Goal: Task Accomplishment & Management: Manage account settings

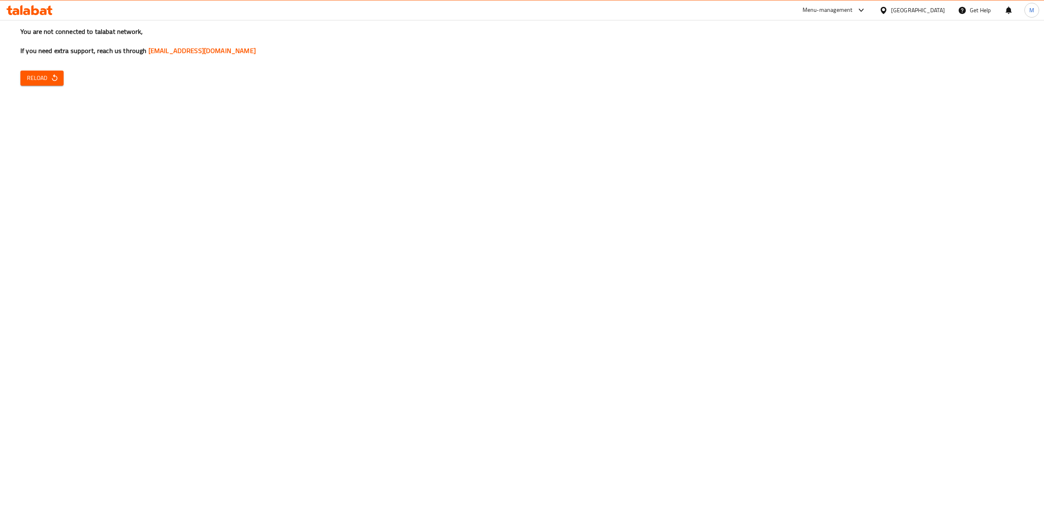
click at [54, 71] on button "Reload" at bounding box center [41, 78] width 43 height 15
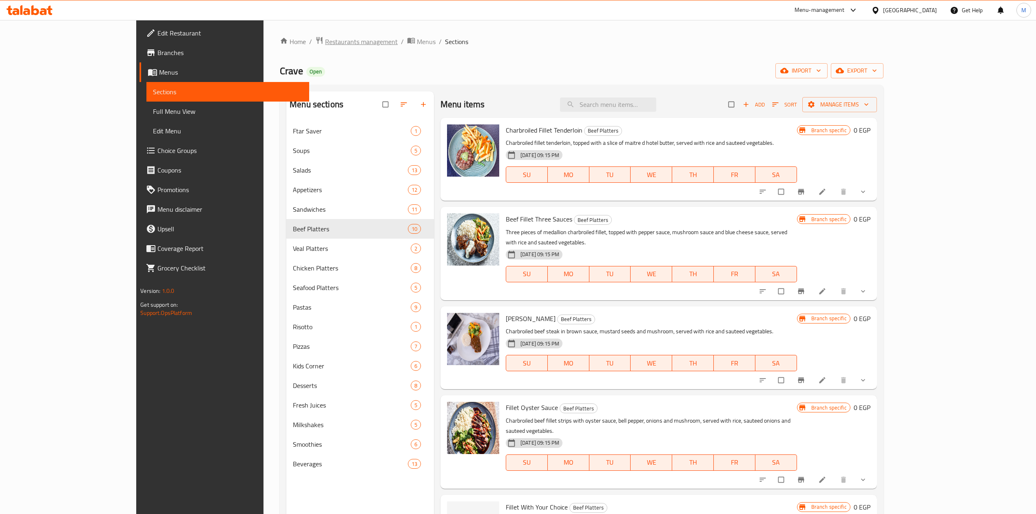
click at [325, 41] on span "Restaurants management" at bounding box center [361, 42] width 73 height 10
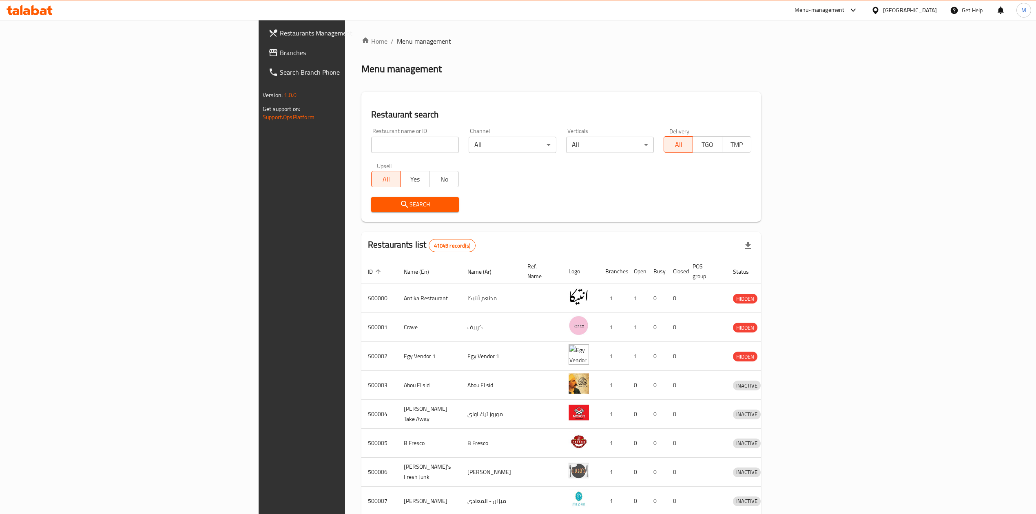
click at [864, 15] on div "Menu-management" at bounding box center [826, 10] width 77 height 20
click at [858, 12] on div at bounding box center [850, 10] width 13 height 10
click at [831, 75] on div "Global Quality Control Center" at bounding box center [817, 73] width 71 height 9
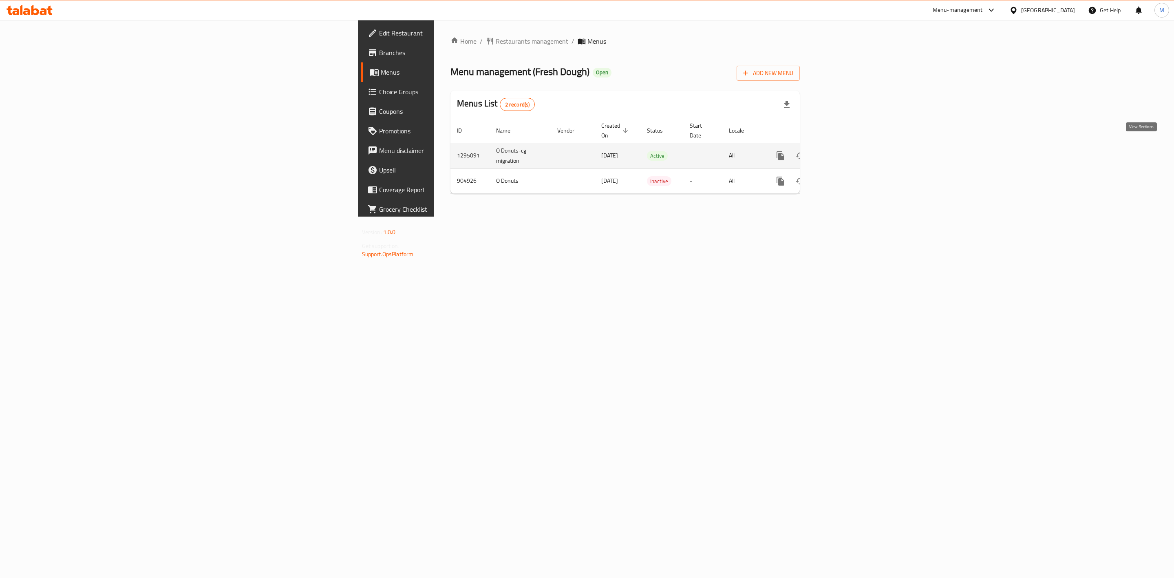
click at [849, 148] on link "enhanced table" at bounding box center [840, 156] width 20 height 20
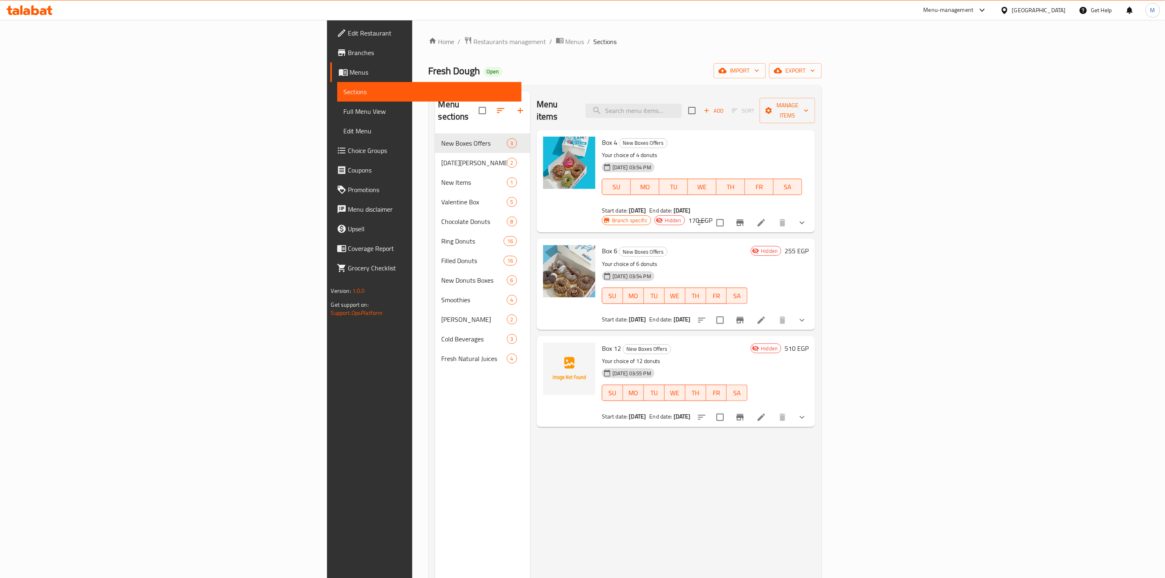
click at [344, 112] on span "Full Menu View" at bounding box center [429, 111] width 171 height 10
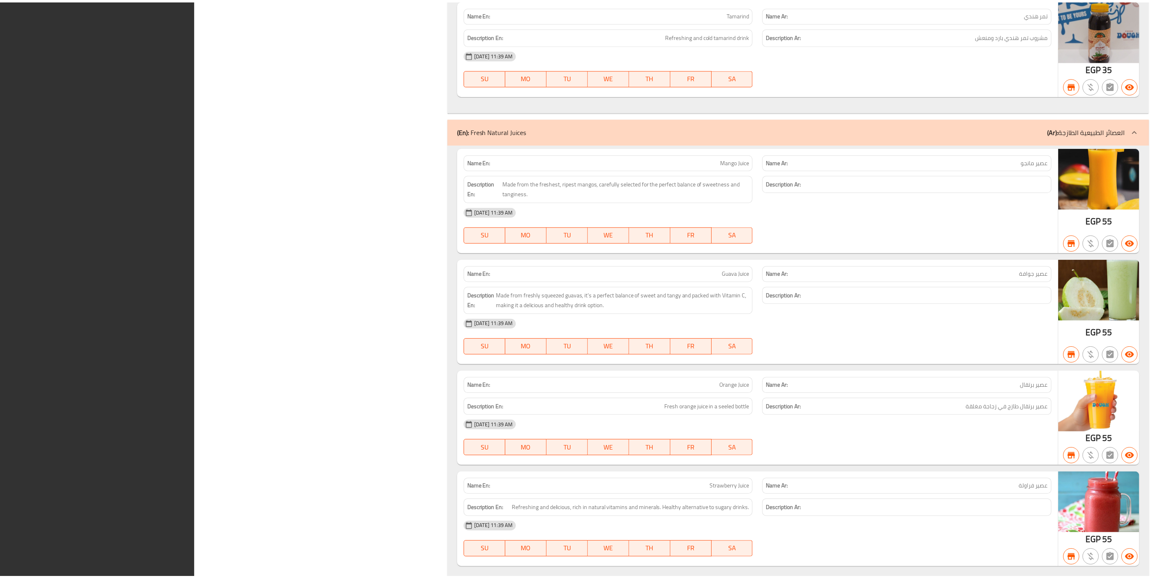
scroll to position [8002, 0]
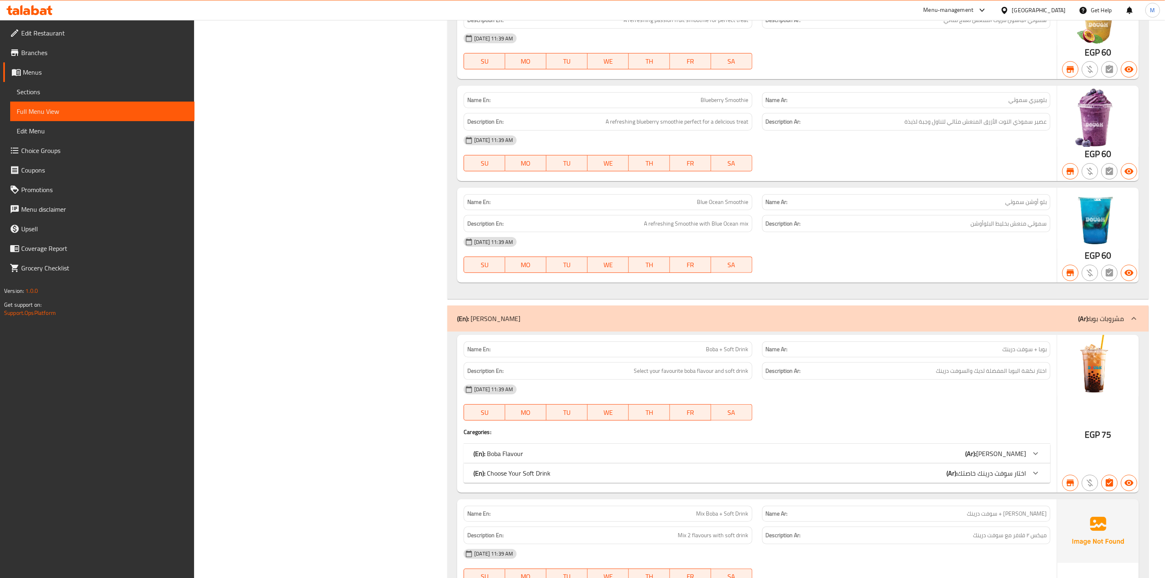
click at [136, 98] on link "Sections" at bounding box center [102, 92] width 184 height 20
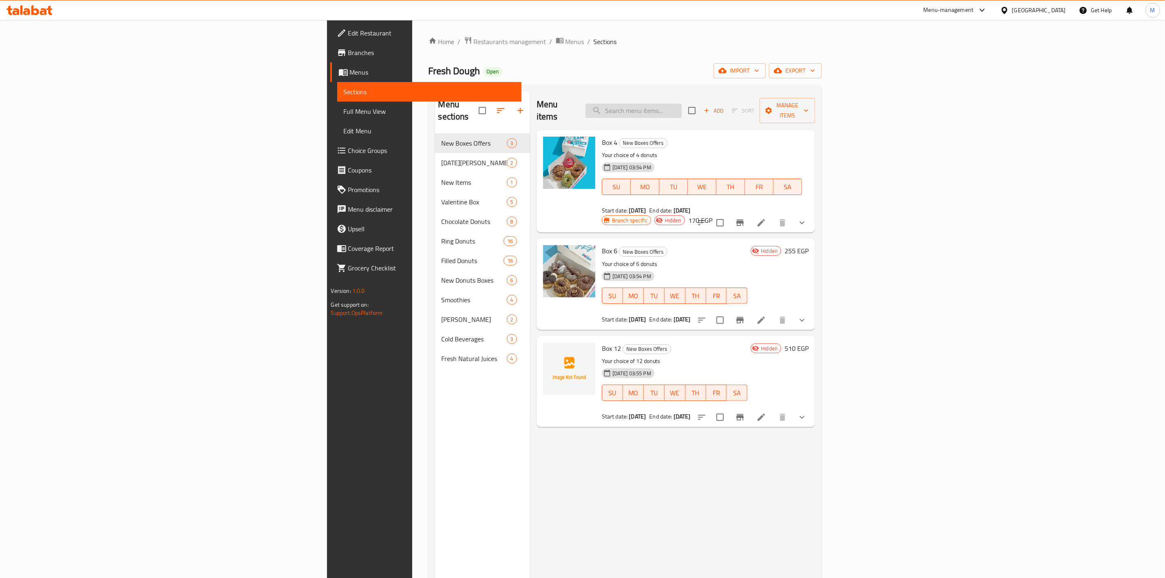
click at [682, 106] on input "search" at bounding box center [634, 111] width 96 height 14
paste input "Box 4"
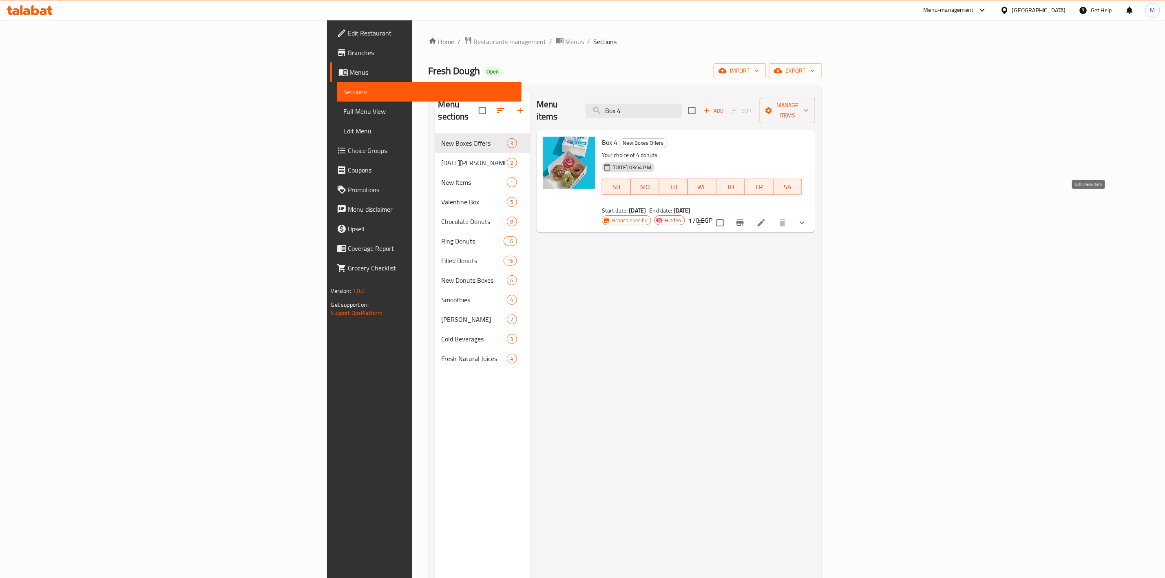
type input "Box 4"
click at [766, 218] on icon at bounding box center [761, 223] width 10 height 10
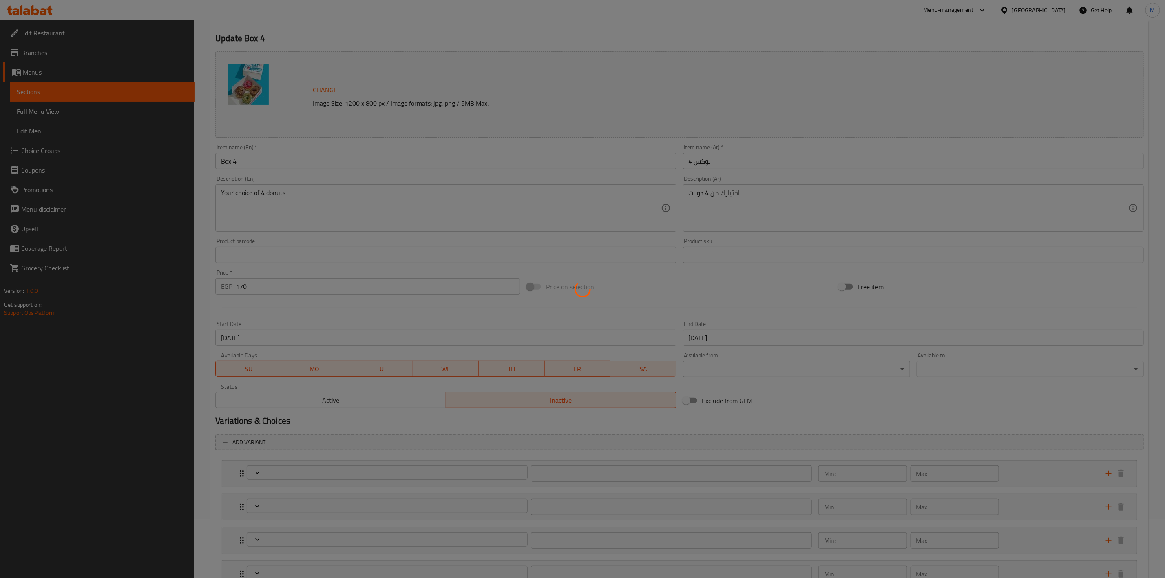
scroll to position [120, 0]
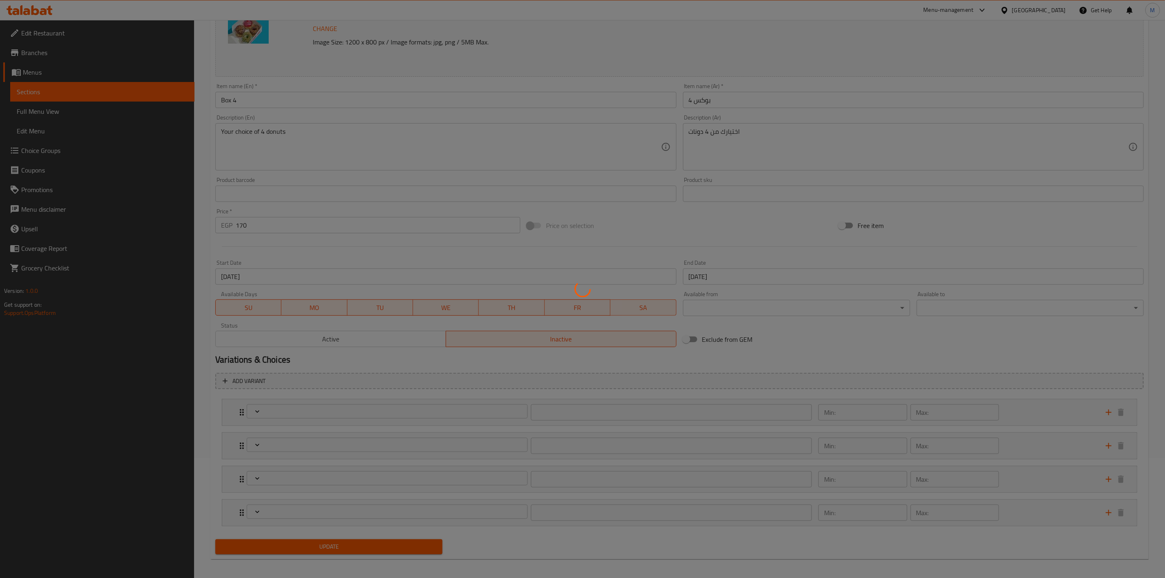
type input "اختيارك من الدونات الأولى:"
type input "1"
type input "اختيارك من الدونات الثانية:"
type input "1"
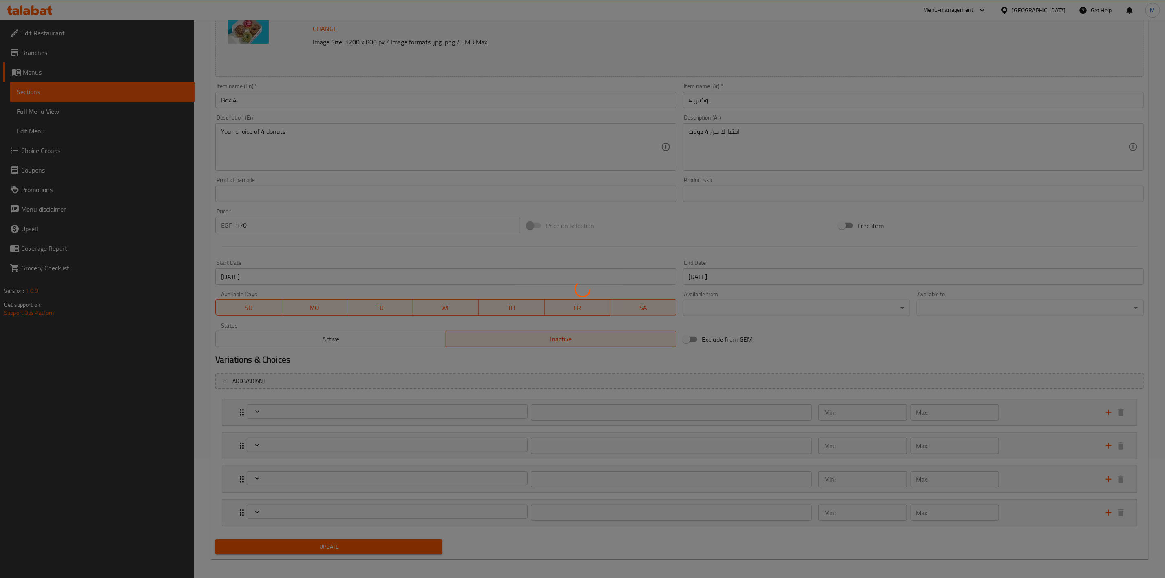
type input "1"
type input "اختيارك للدونات الثالثة:"
type input "1"
type input "اختيارك للدونات الرابعة:"
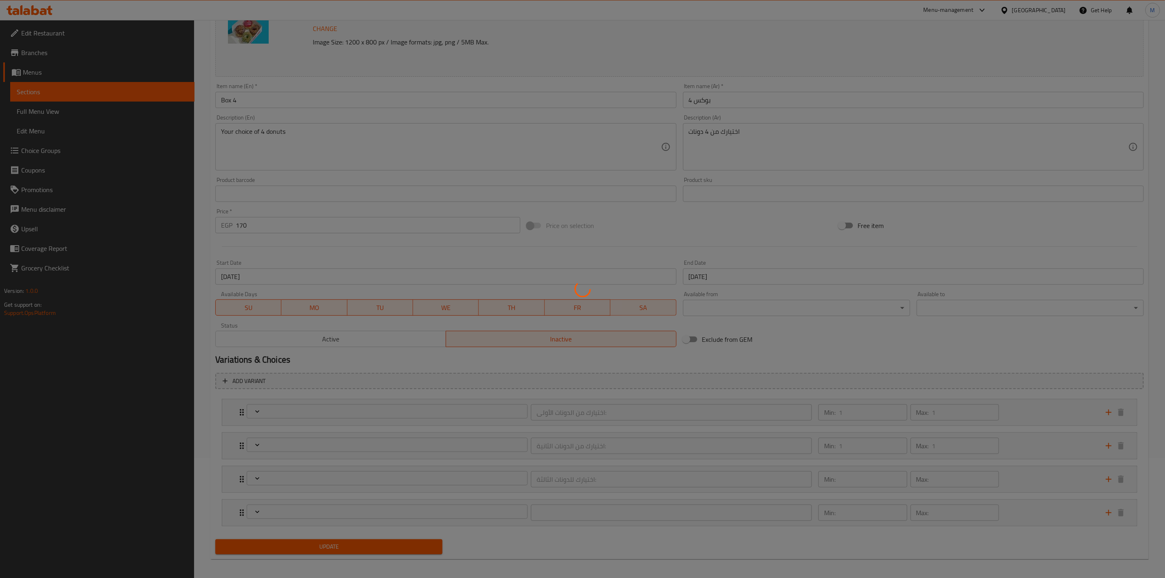
type input "1"
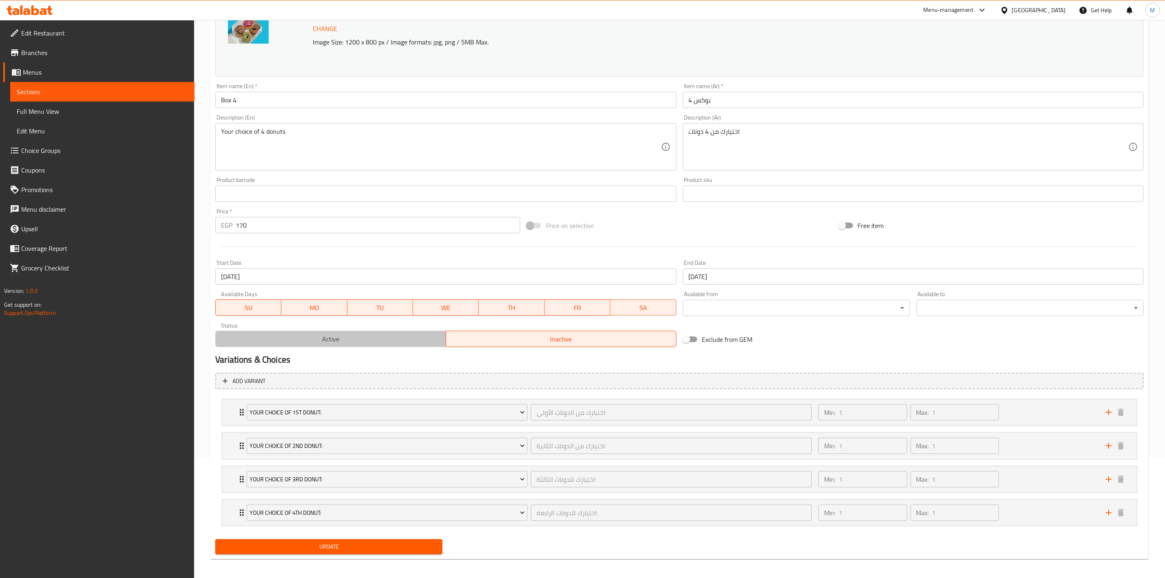
click at [358, 342] on span "Active" at bounding box center [331, 339] width 224 height 12
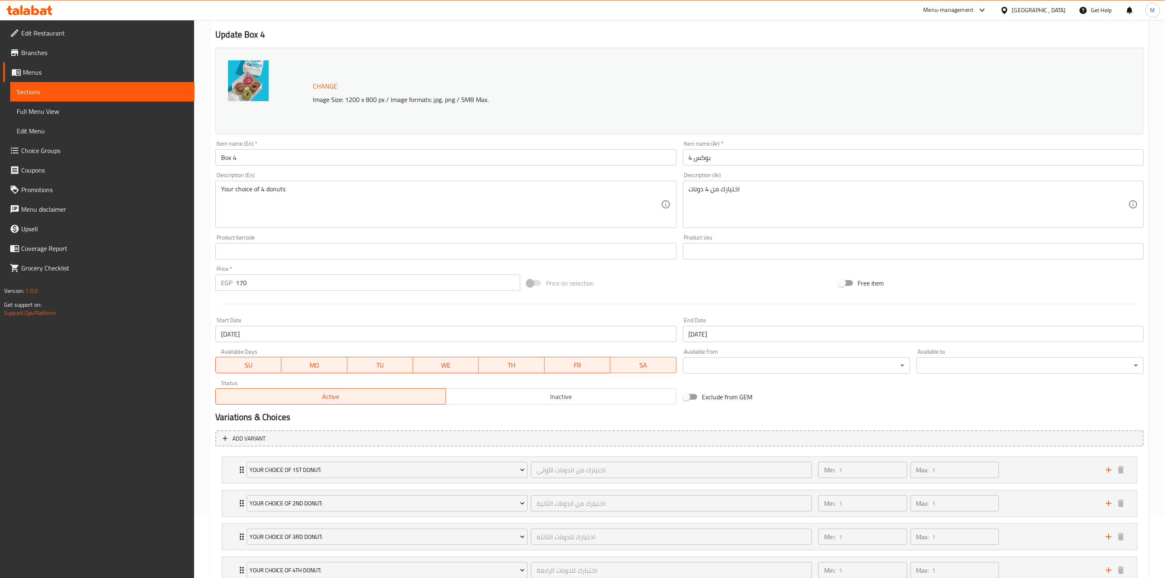
scroll to position [126, 0]
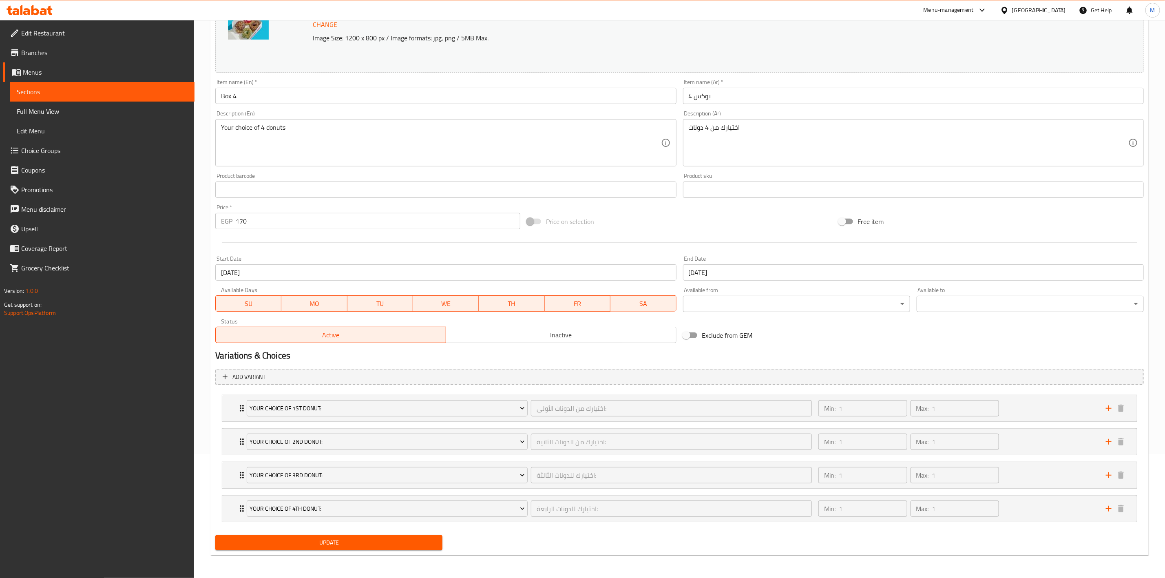
click at [411, 544] on span "Update" at bounding box center [329, 542] width 214 height 10
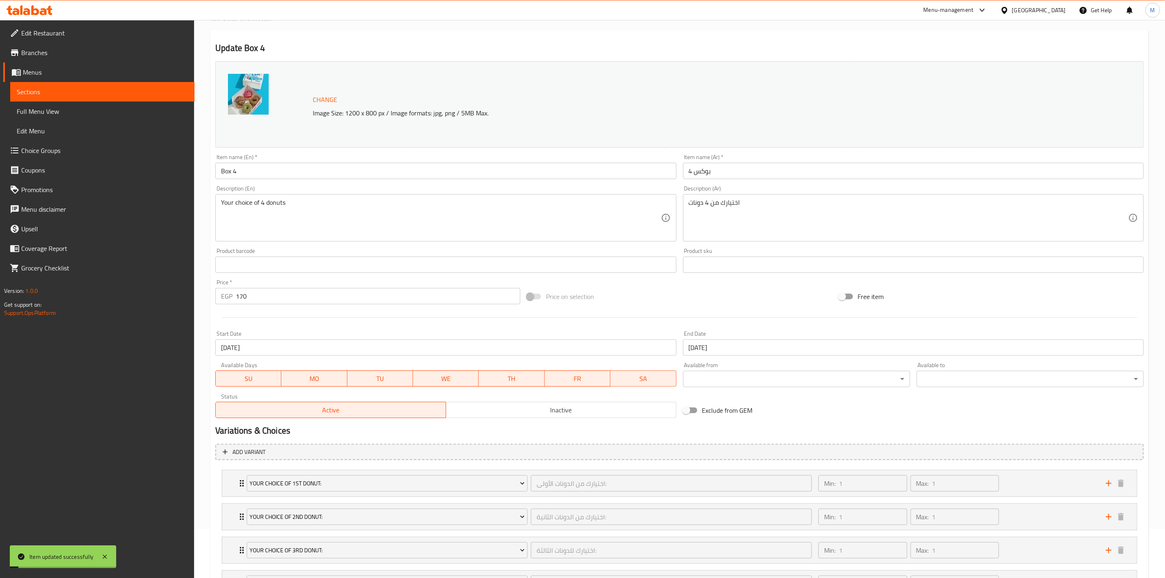
scroll to position [0, 0]
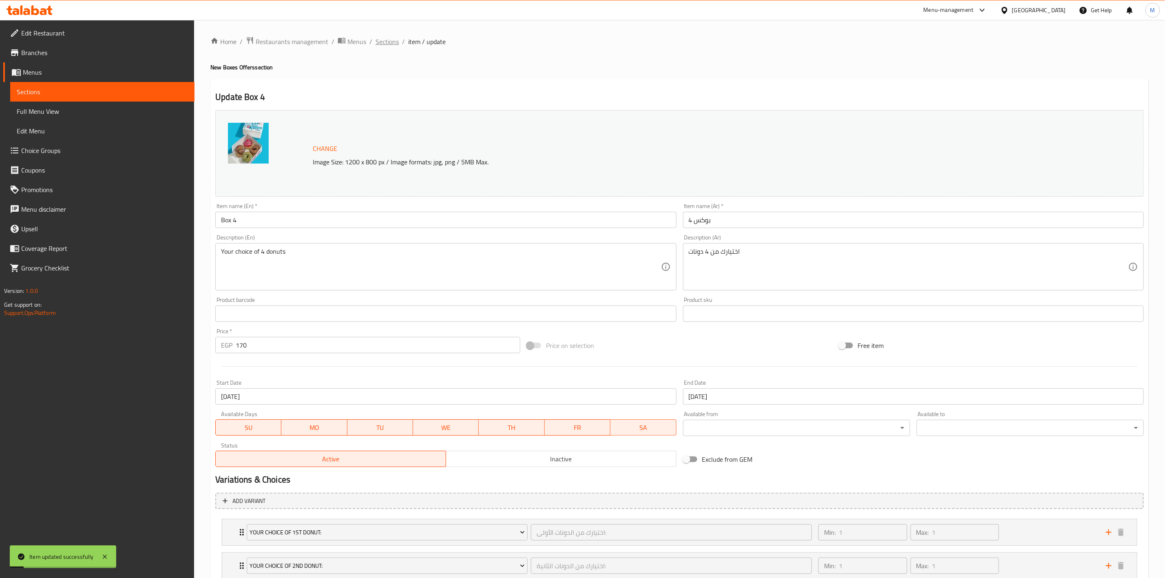
click at [388, 43] on span "Sections" at bounding box center [387, 42] width 23 height 10
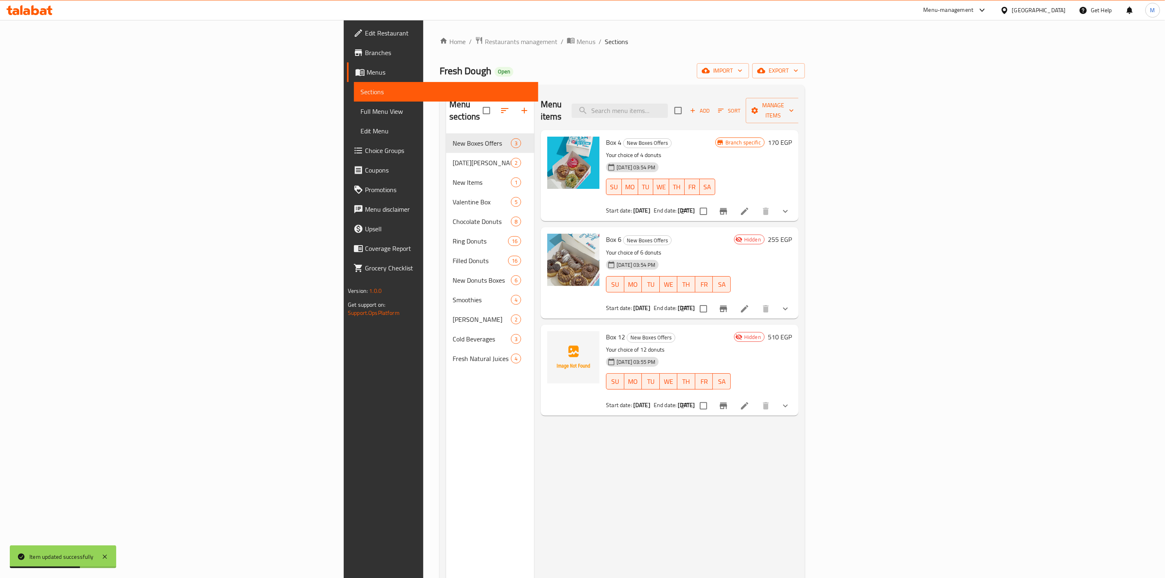
click at [798, 460] on div "Menu items Add Sort Manage items Box 4 New Boxes Offers Your choice of 4 donuts…" at bounding box center [666, 380] width 264 height 578
click at [749, 304] on icon at bounding box center [745, 309] width 10 height 10
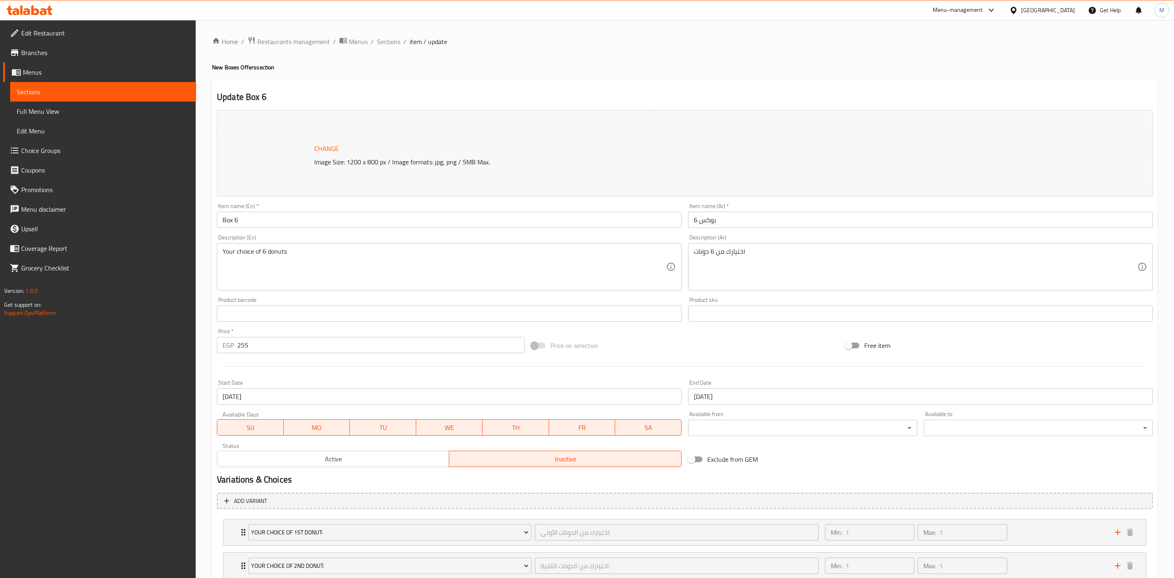
click at [267, 457] on div at bounding box center [587, 289] width 1174 height 578
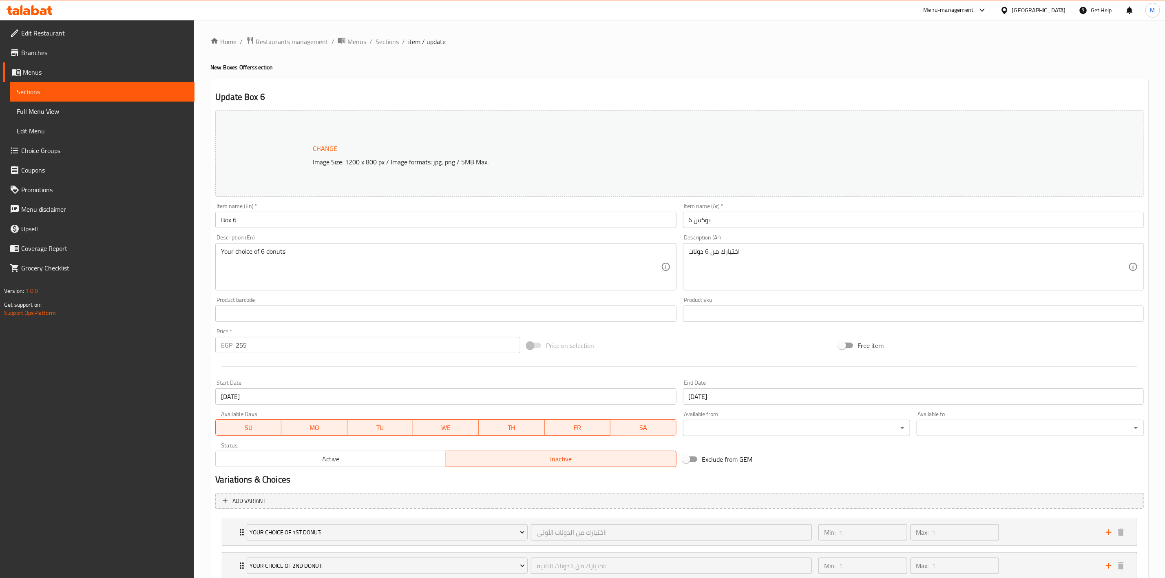
click at [271, 459] on span "Active" at bounding box center [331, 459] width 224 height 12
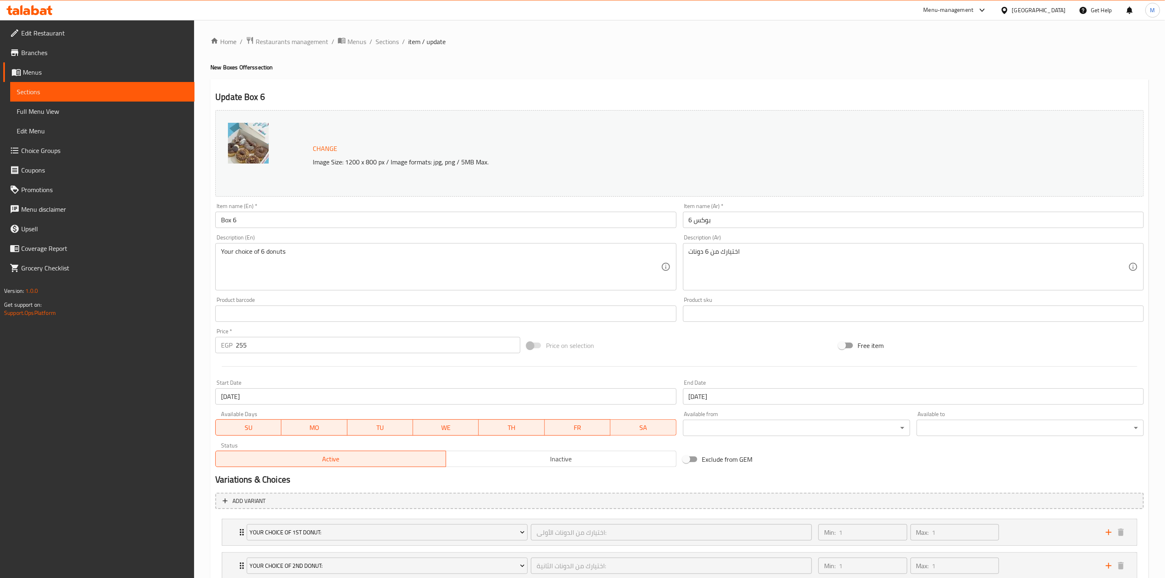
click at [306, 462] on span "Active" at bounding box center [331, 459] width 224 height 12
click at [337, 477] on h2 "Variations & Choices" at bounding box center [679, 479] width 928 height 12
click at [367, 457] on span "Active" at bounding box center [331, 459] width 224 height 12
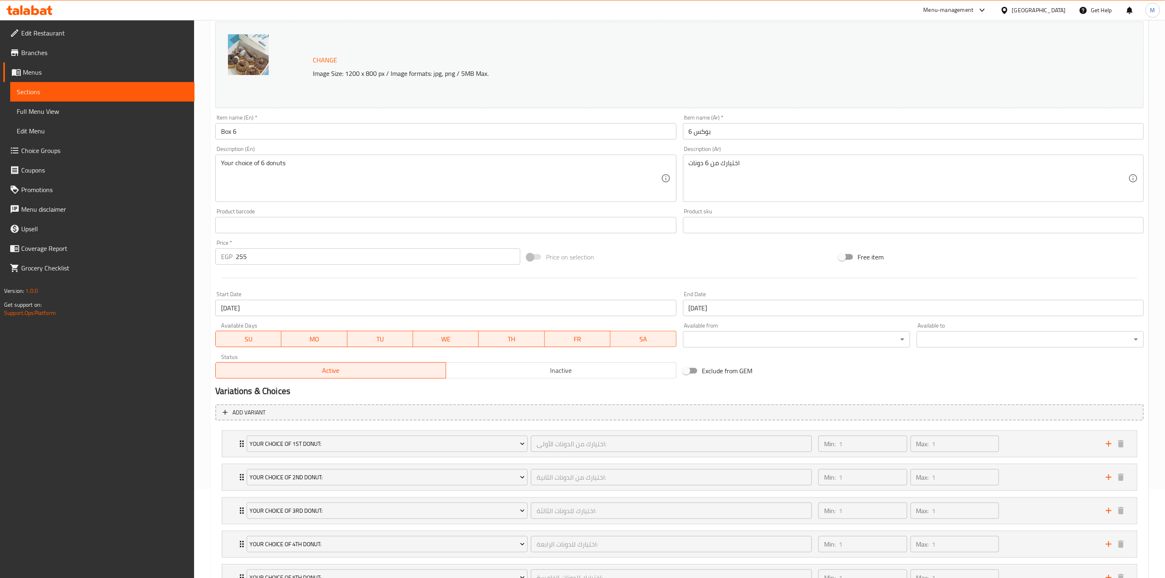
scroll to position [183, 0]
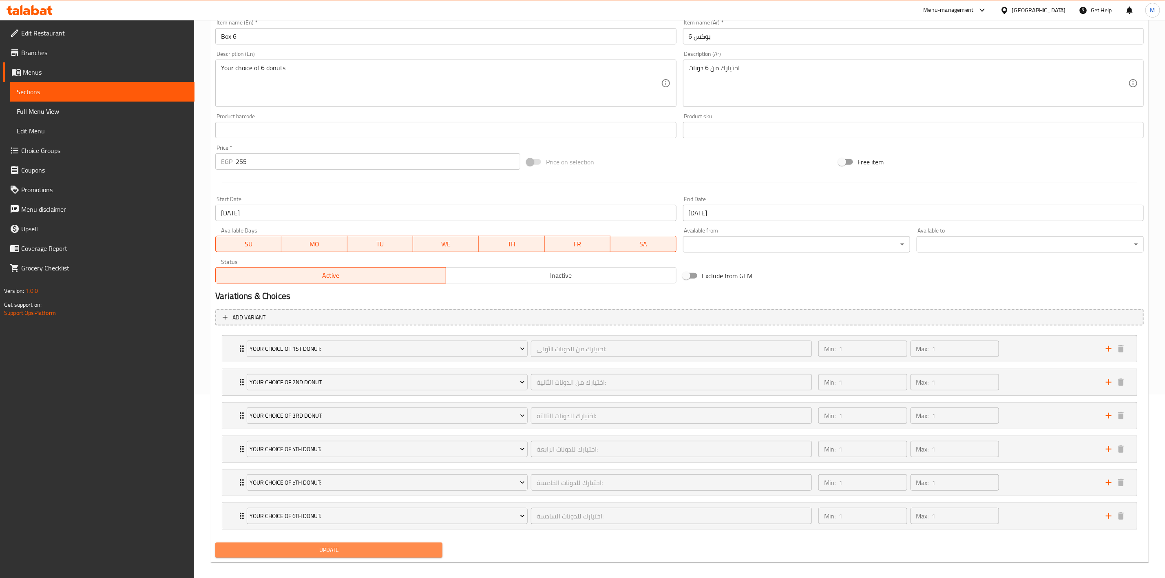
click at [365, 548] on span "Update" at bounding box center [329, 550] width 214 height 10
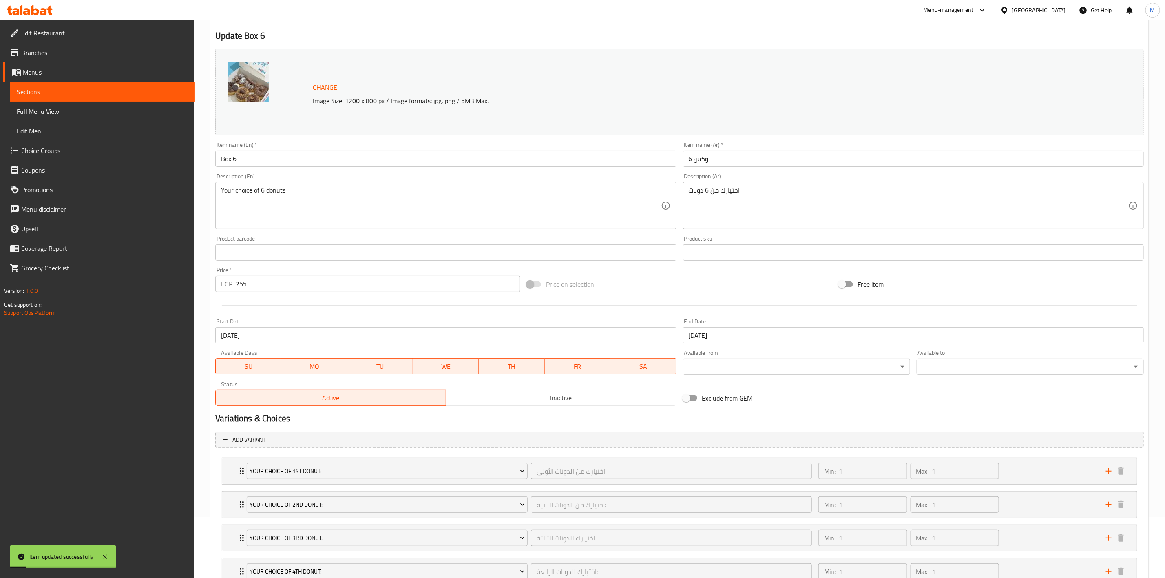
scroll to position [0, 0]
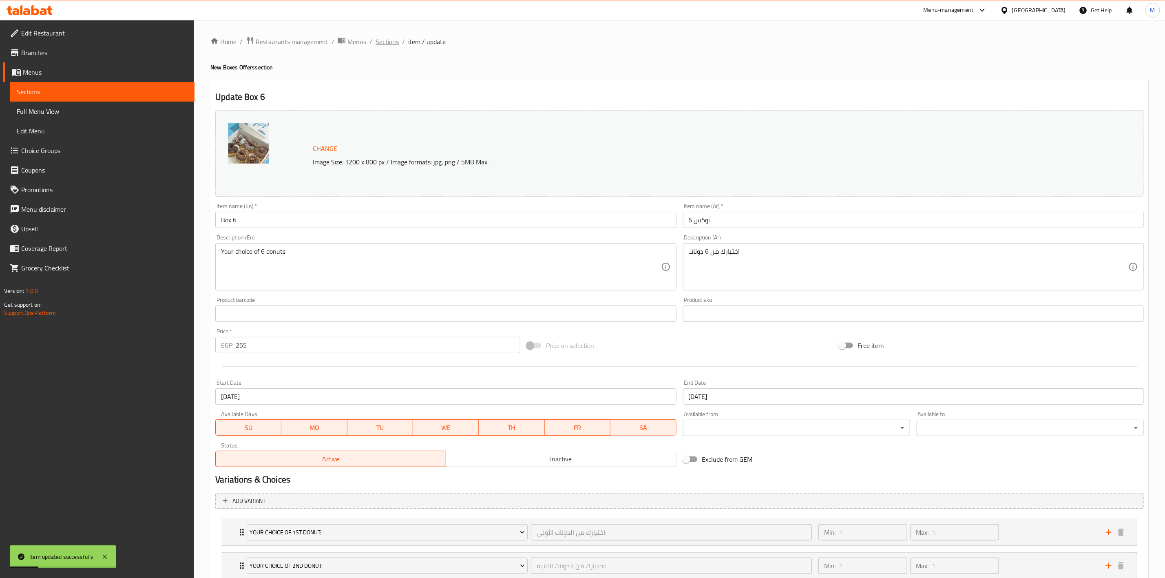
click at [397, 43] on span "Sections" at bounding box center [387, 42] width 23 height 10
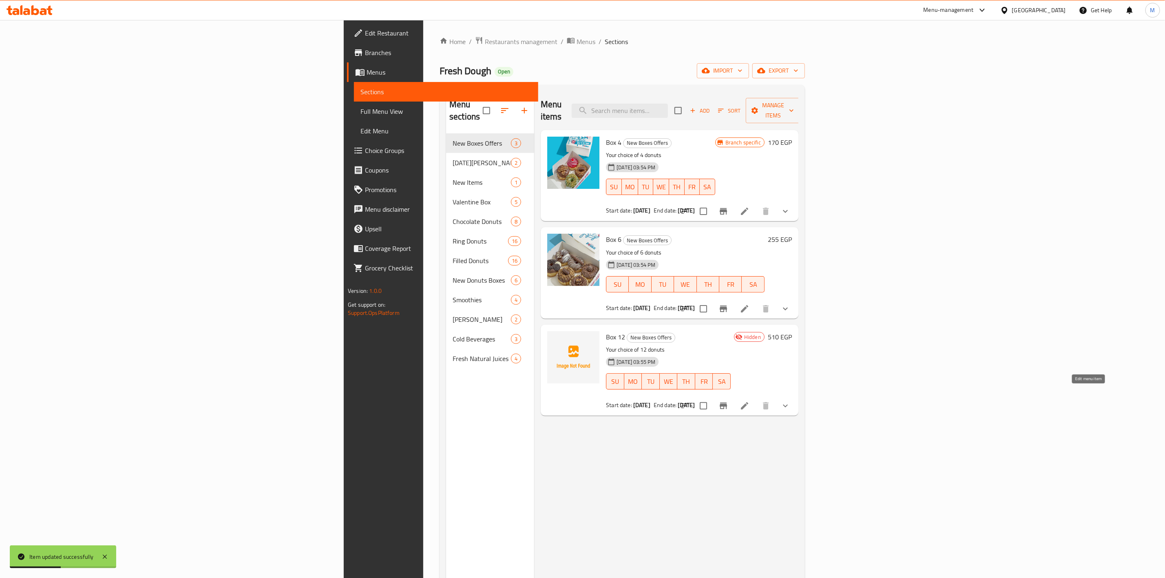
click at [749, 401] on icon at bounding box center [745, 406] width 10 height 10
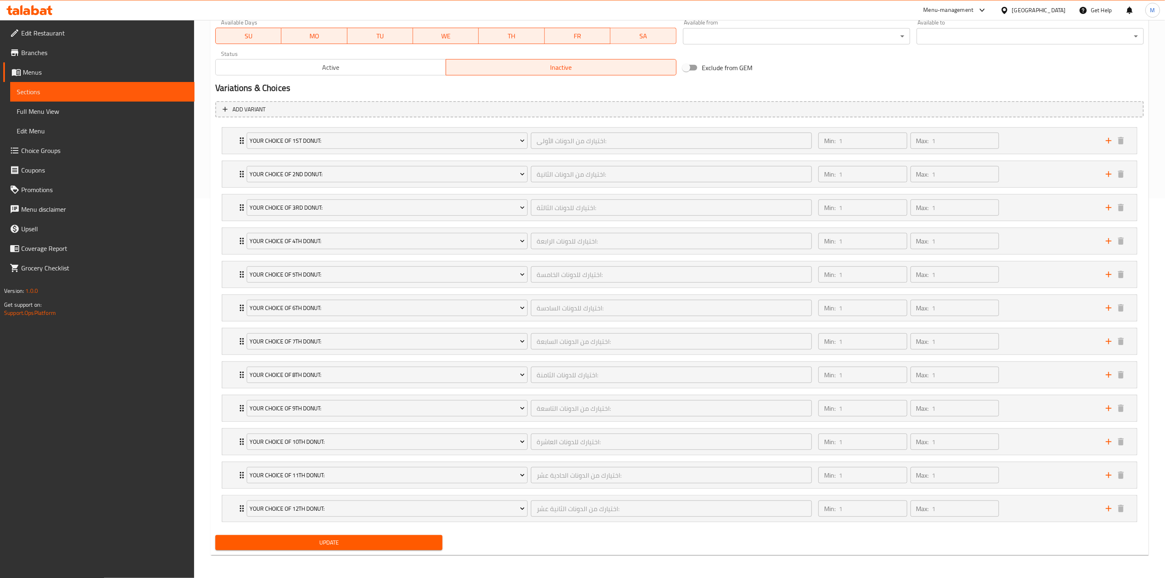
scroll to position [82, 0]
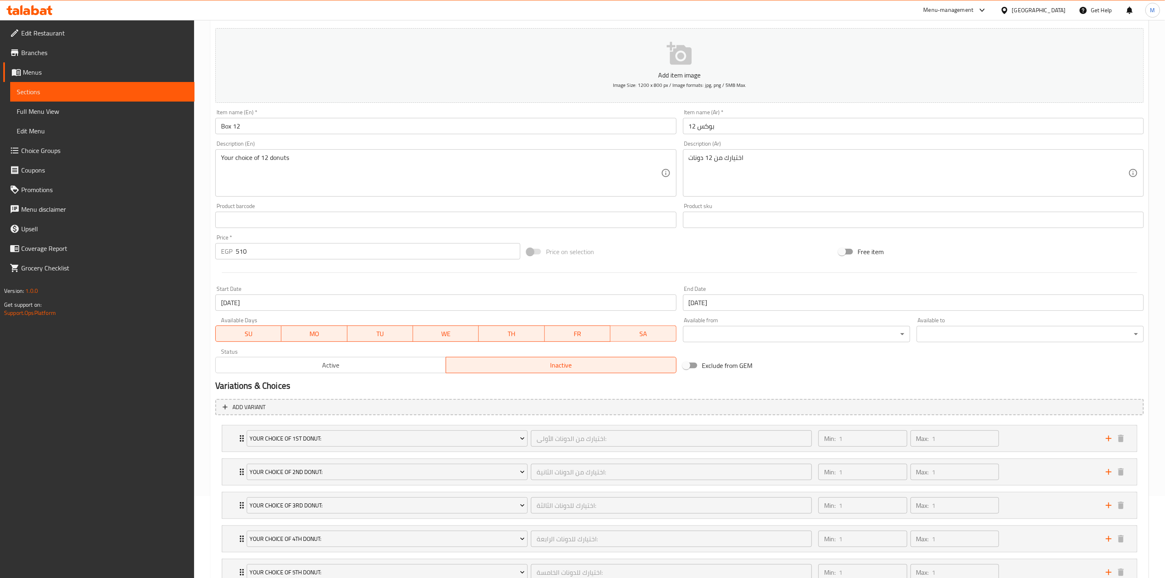
click at [360, 367] on span "Active" at bounding box center [331, 365] width 224 height 12
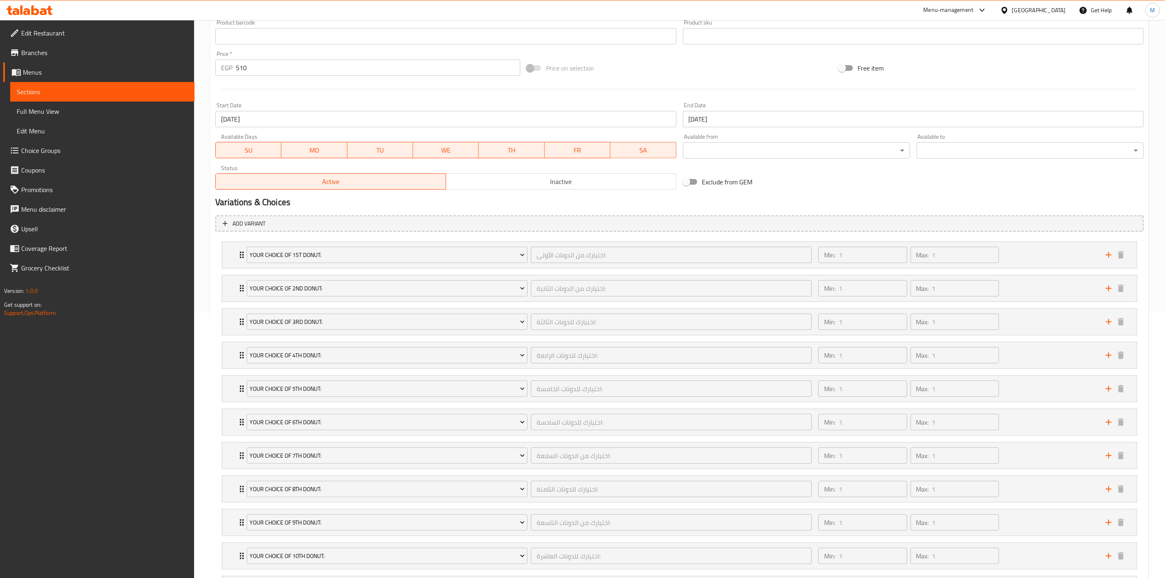
click at [402, 198] on h2 "Variations & Choices" at bounding box center [679, 202] width 928 height 12
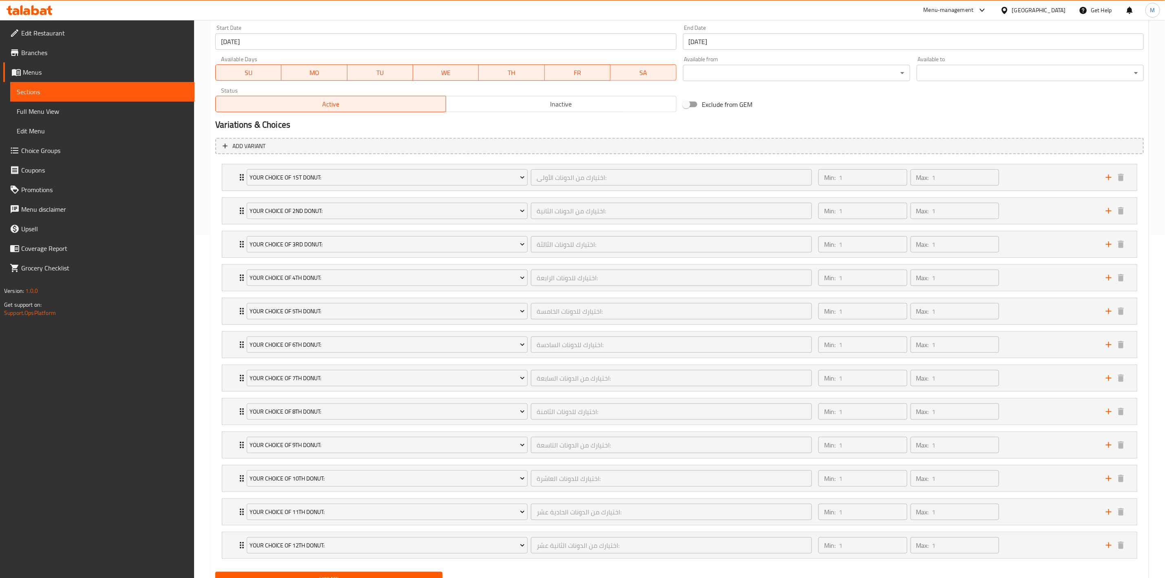
scroll to position [388, 0]
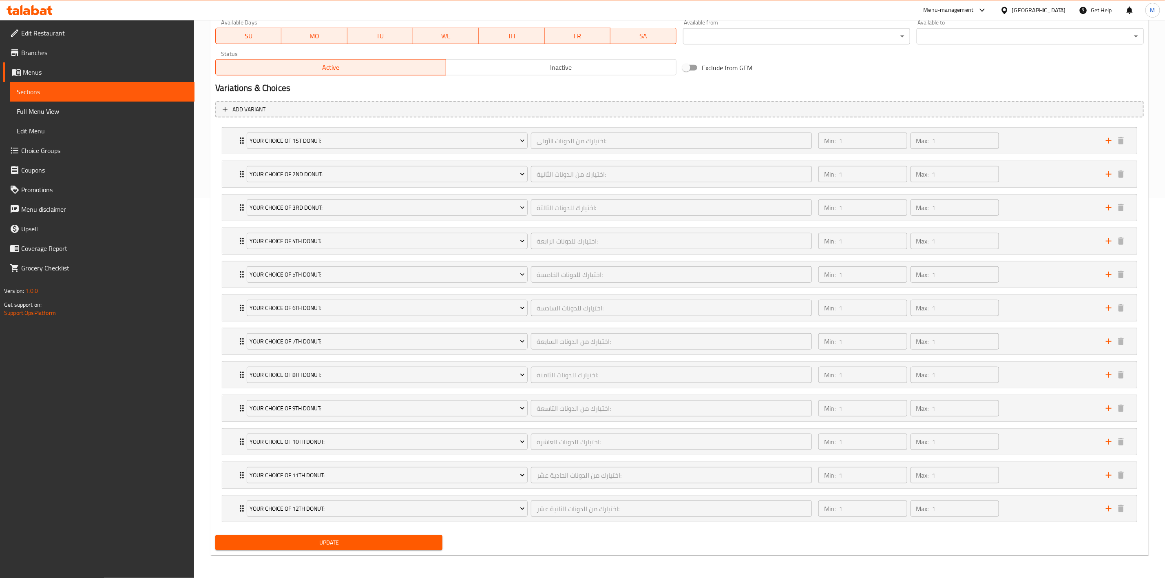
click at [400, 532] on div "Update" at bounding box center [329, 543] width 234 height 22
click at [400, 538] on span "Update" at bounding box center [329, 542] width 214 height 10
click at [123, 115] on span "Full Menu View" at bounding box center [102, 111] width 171 height 10
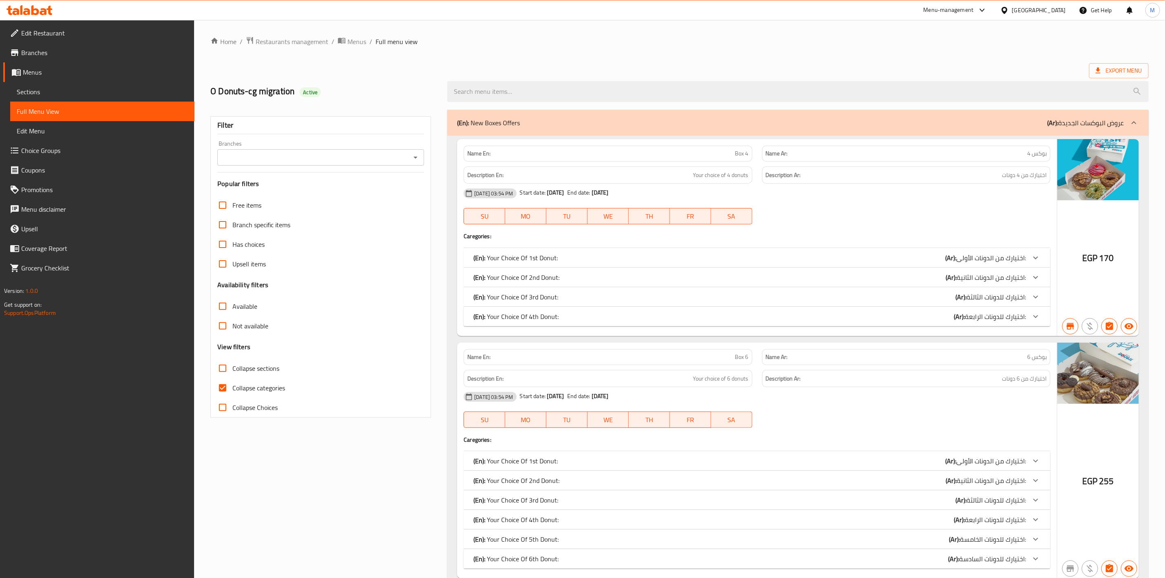
scroll to position [4700, 0]
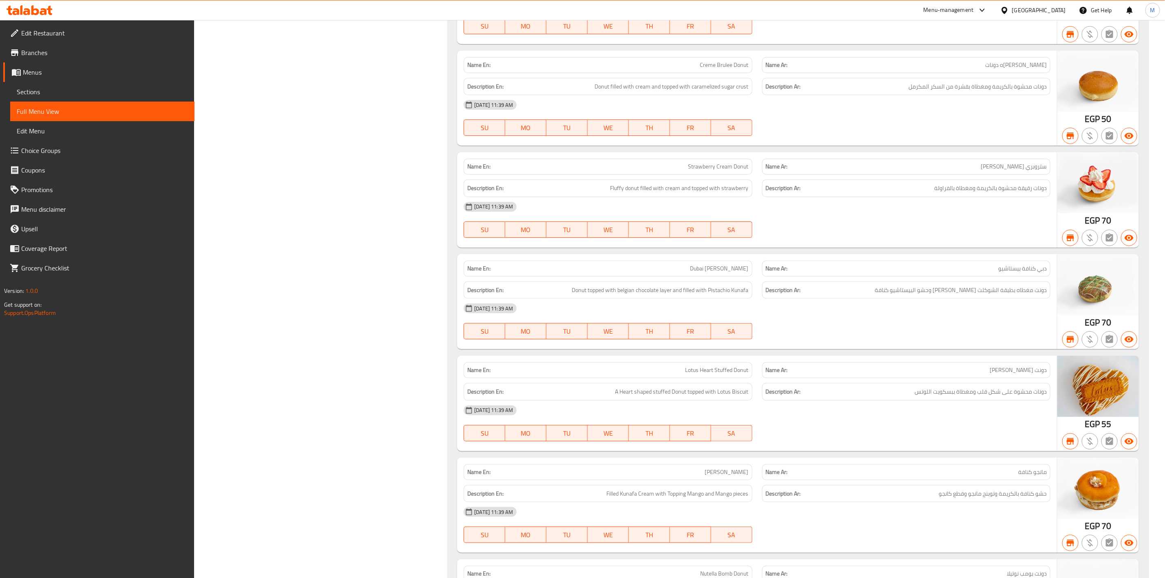
click at [1058, 10] on div "[GEOGRAPHIC_DATA]" at bounding box center [1039, 10] width 54 height 9
click at [982, 212] on div "United Arab Emirates" at bounding box center [978, 213] width 54 height 9
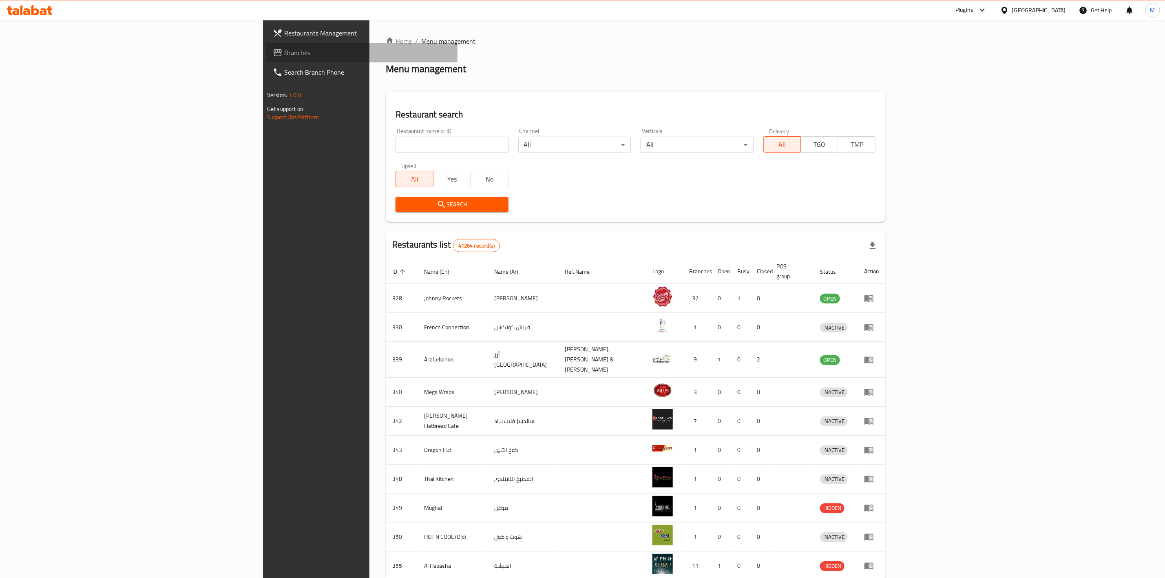
click at [284, 53] on span "Branches" at bounding box center [367, 53] width 167 height 10
